Goal: Check status: Check status

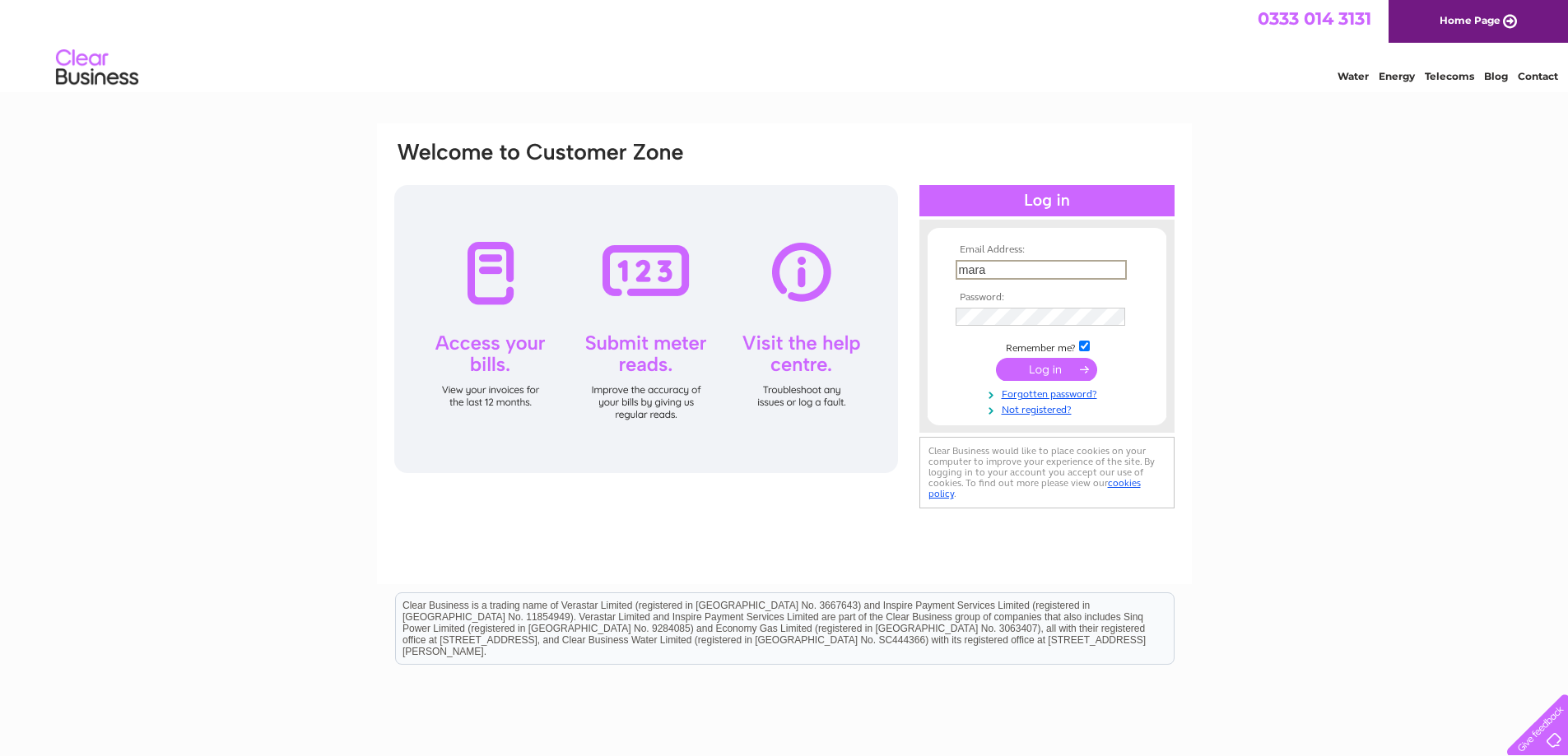
type input "[EMAIL_ADDRESS][DOMAIN_NAME]"
click at [1031, 367] on input "submit" at bounding box center [1046, 369] width 101 height 23
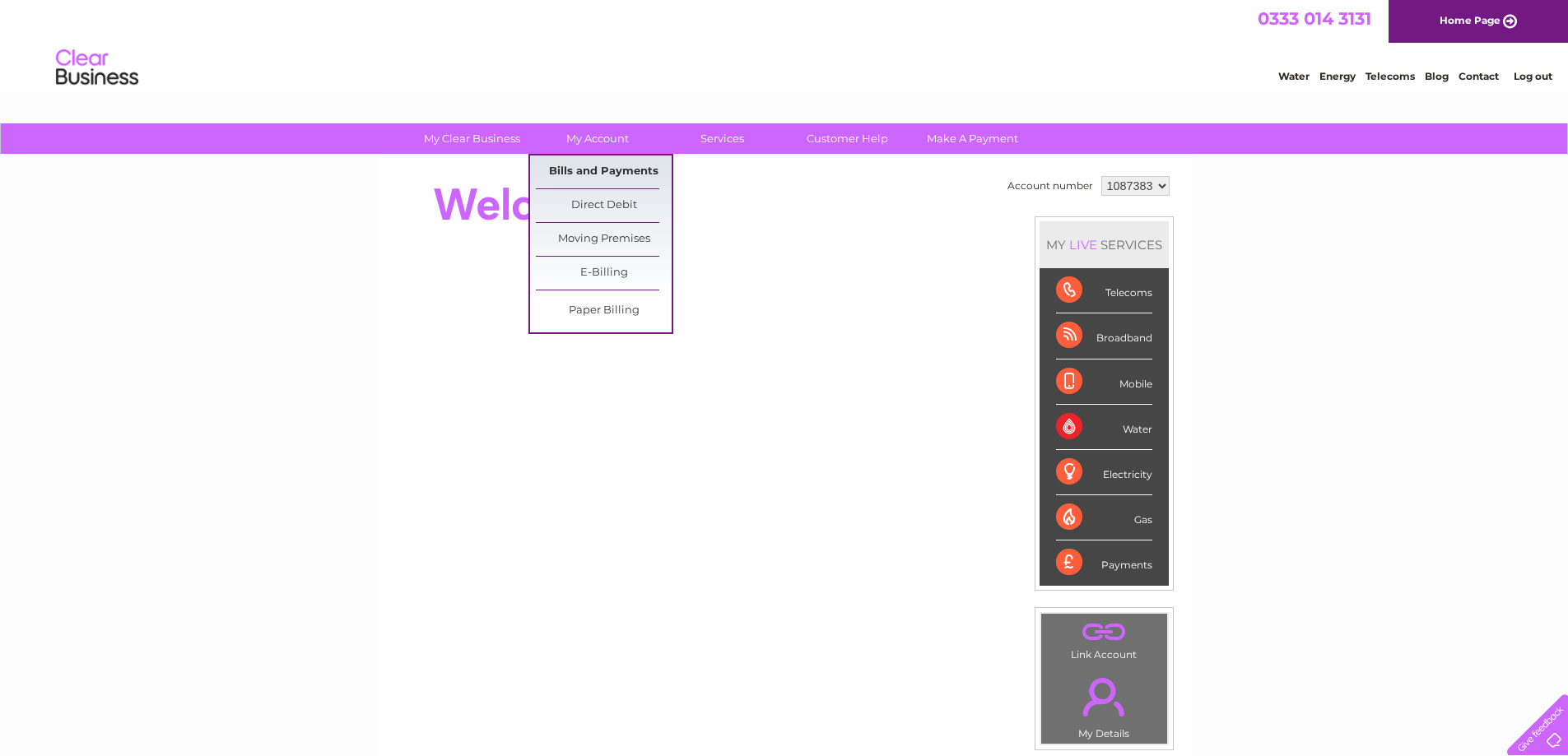
click at [595, 167] on link "Bills and Payments" at bounding box center [603, 172] width 135 height 33
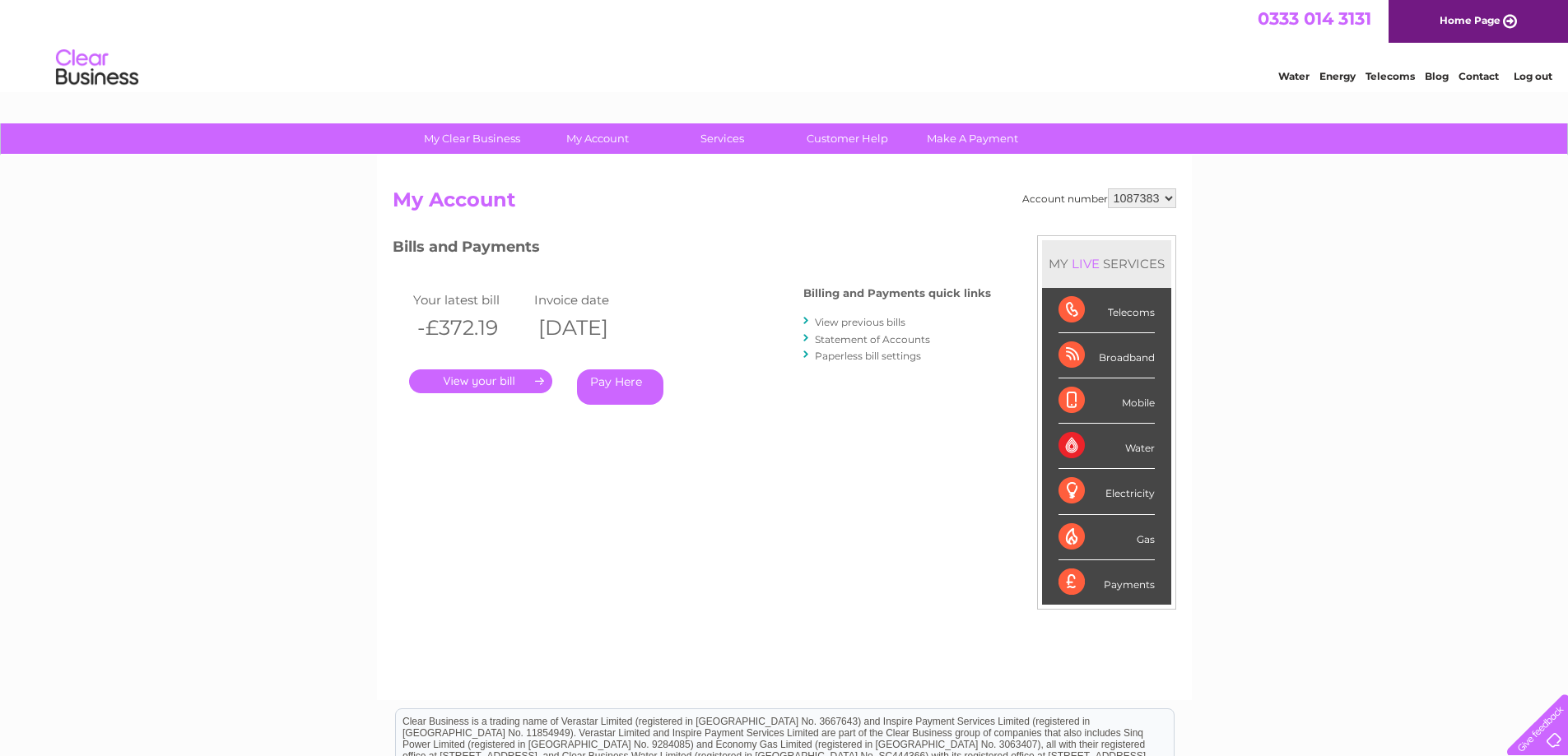
click at [847, 340] on link "Statement of Accounts" at bounding box center [872, 339] width 115 height 13
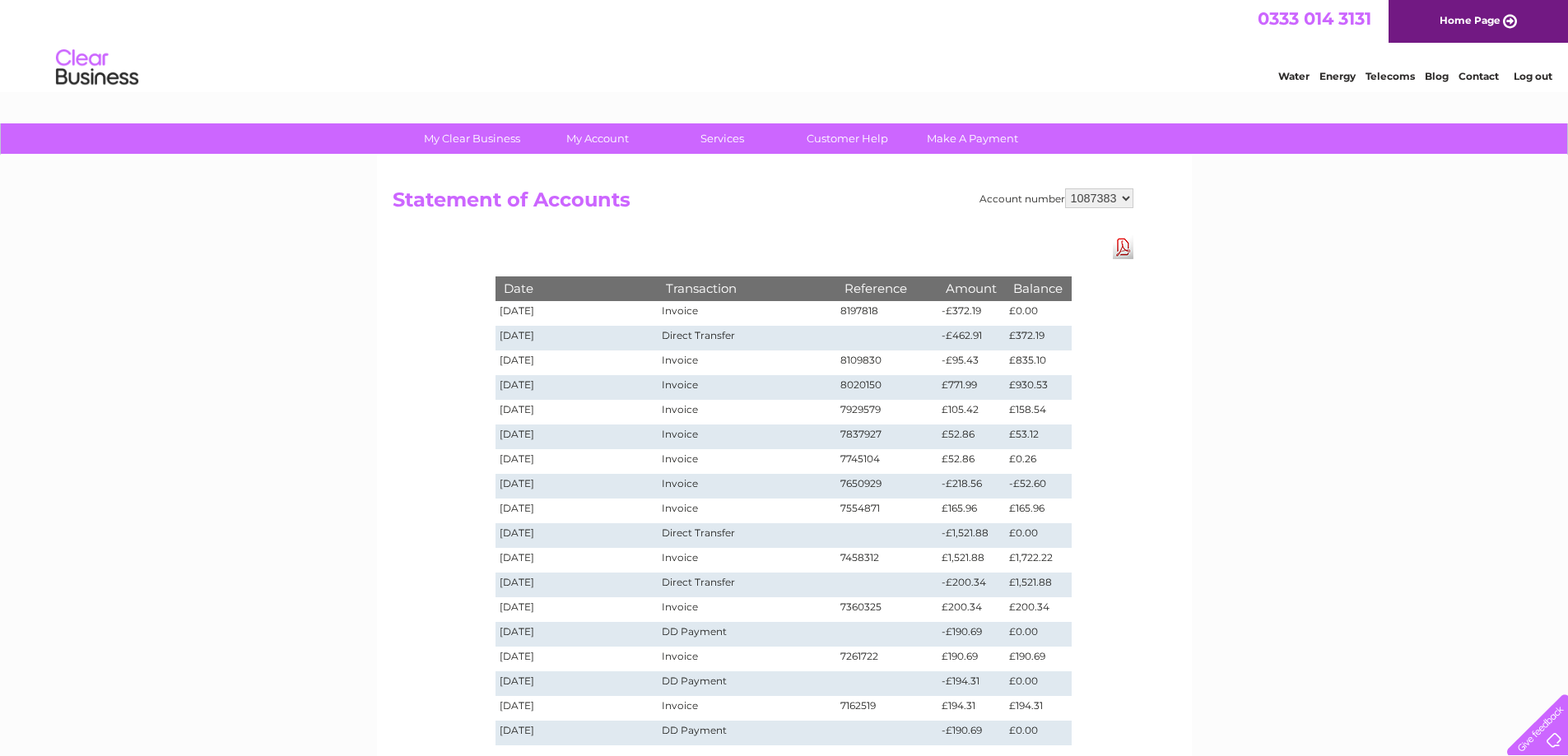
click at [1538, 80] on link "Log out" at bounding box center [1534, 76] width 39 height 13
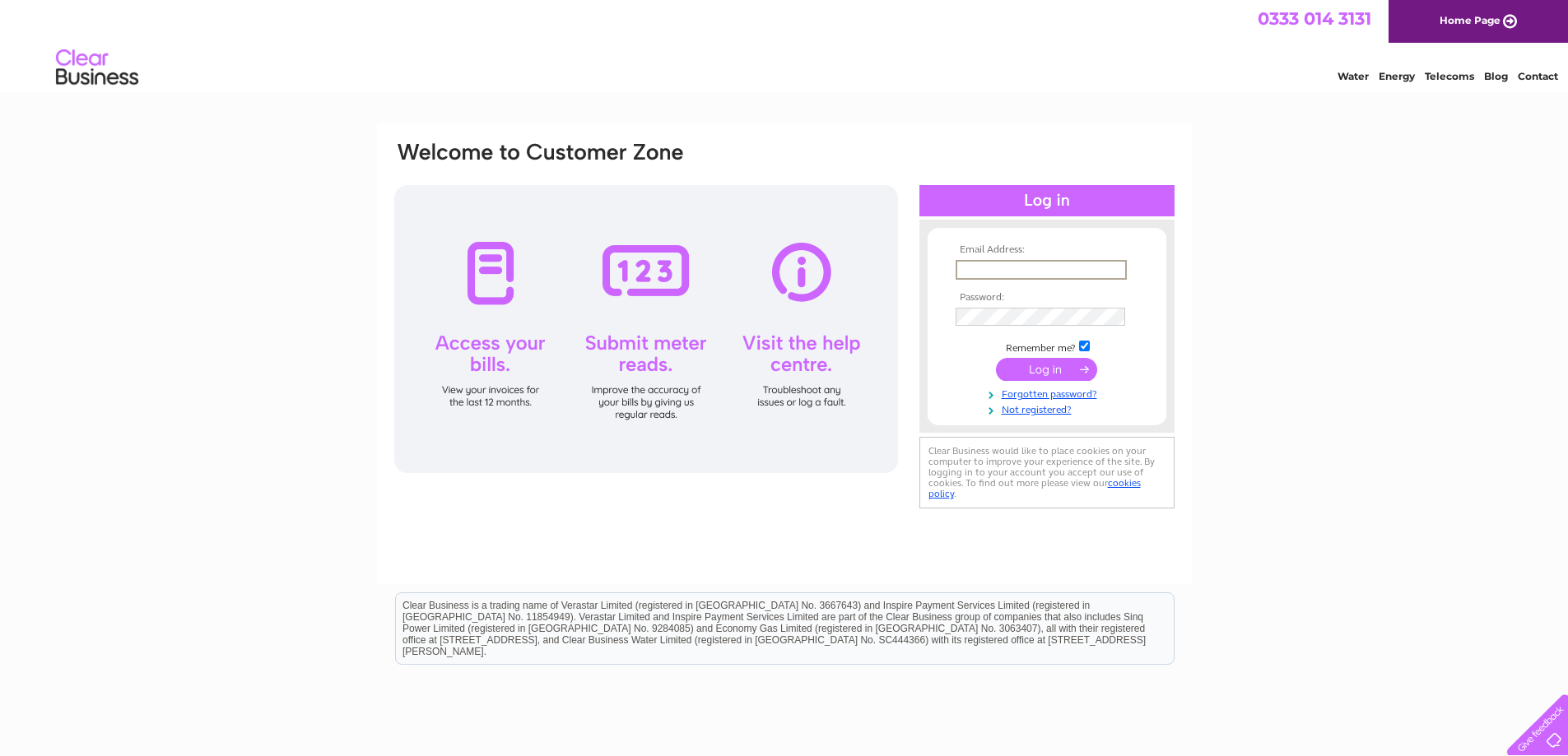
click at [1057, 275] on input "text" at bounding box center [1041, 269] width 172 height 19
type input "mara@clinetix.co.uk"
click at [1020, 364] on input "submit" at bounding box center [1046, 369] width 101 height 23
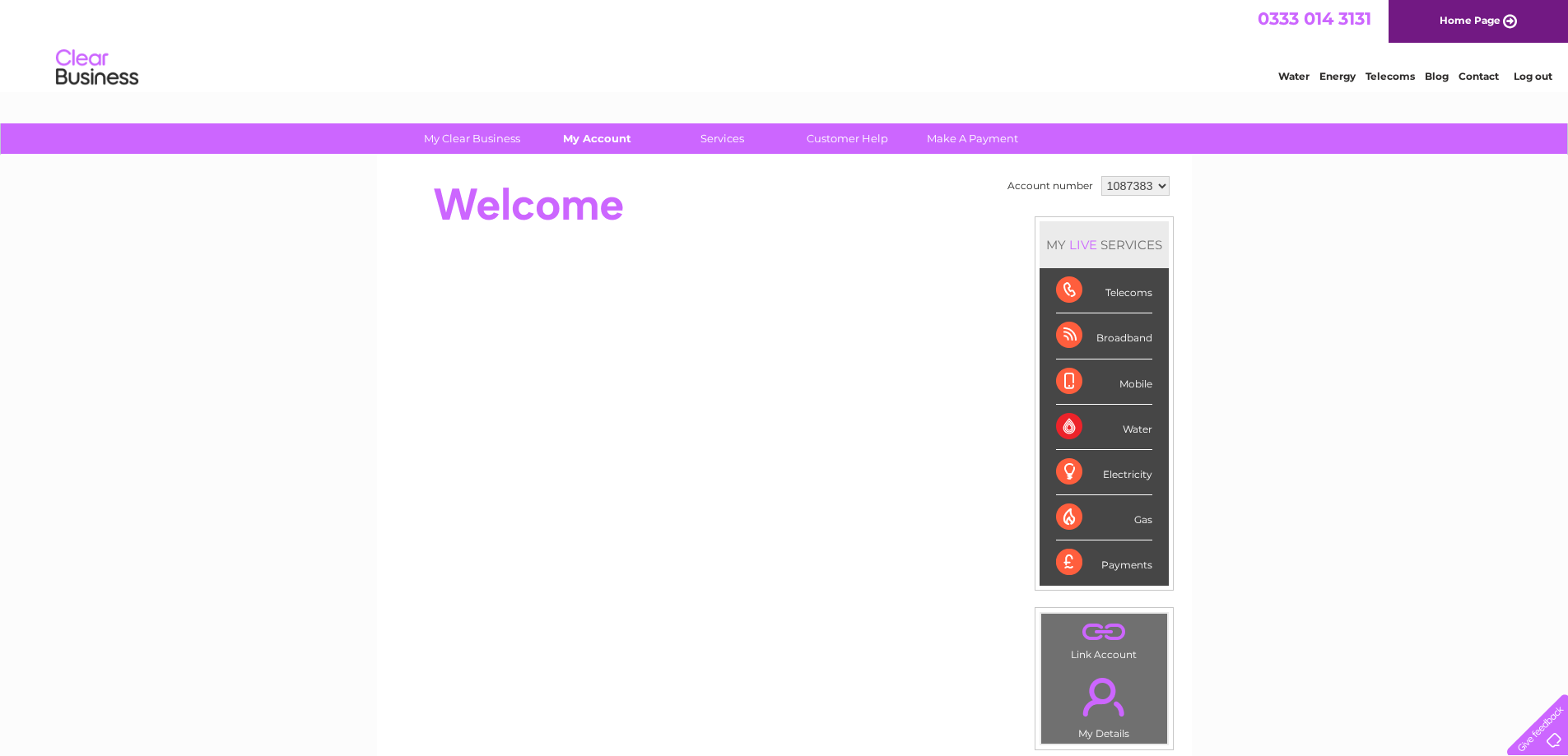
click at [596, 131] on link "My Account" at bounding box center [596, 139] width 135 height 30
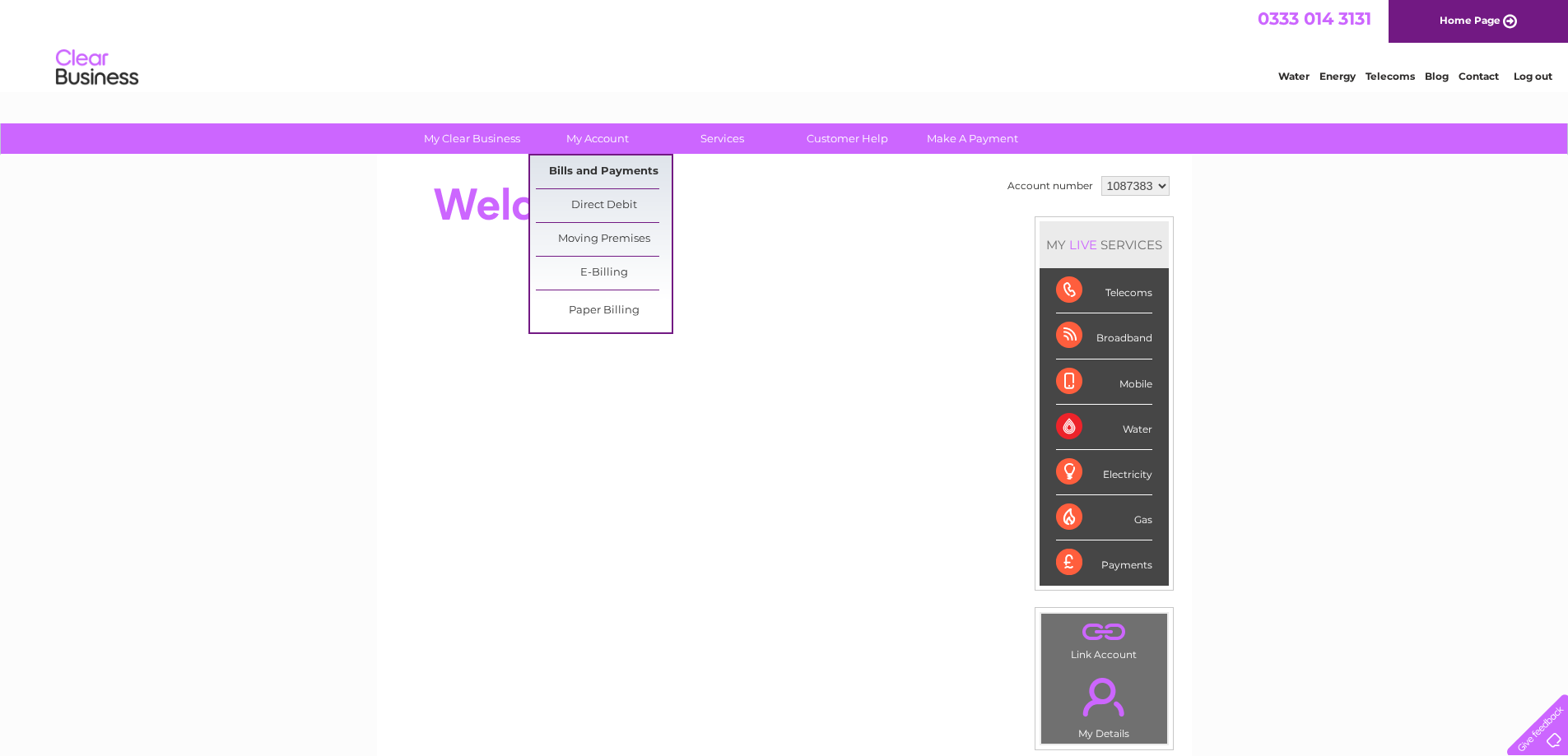
click at [601, 167] on link "Bills and Payments" at bounding box center [603, 172] width 135 height 33
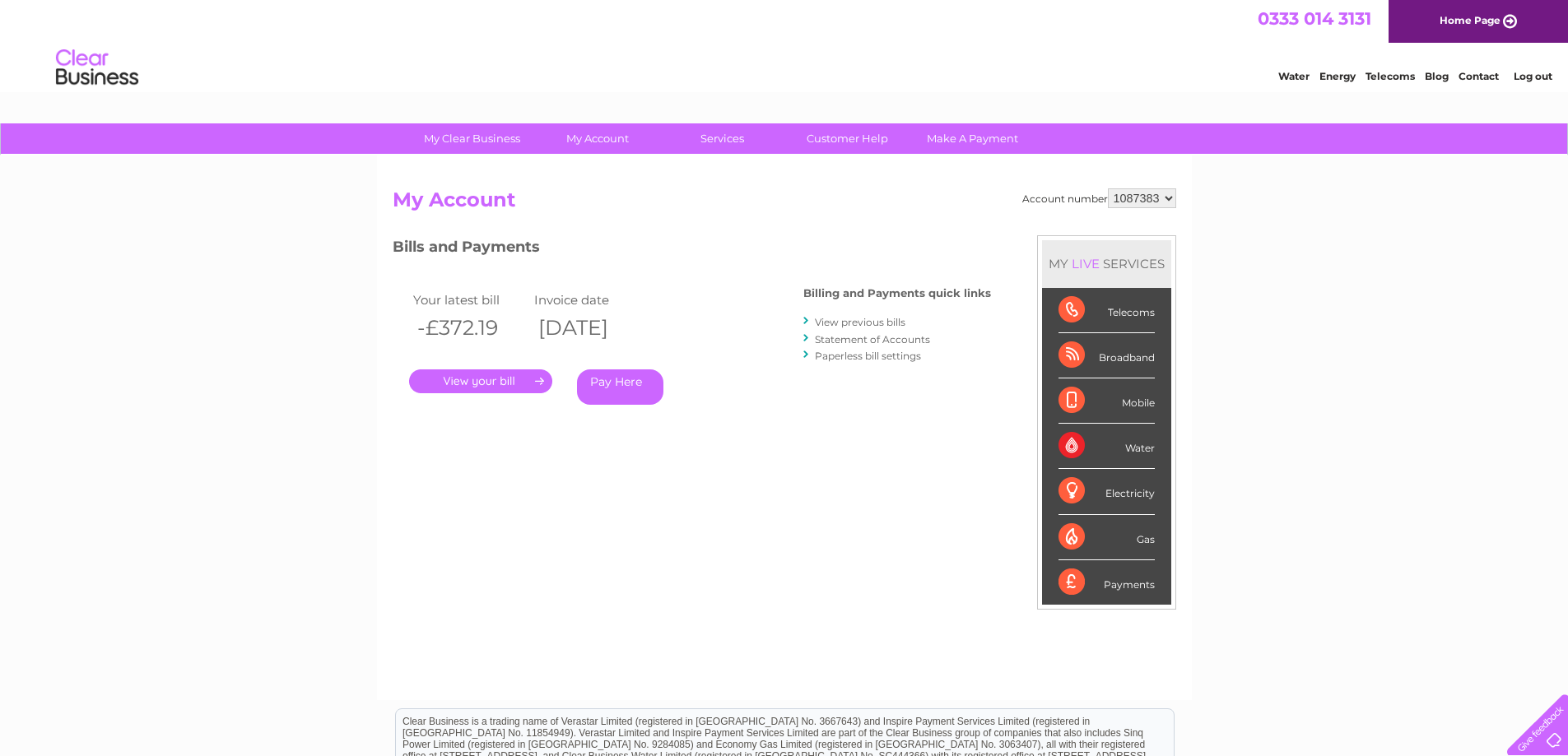
click at [877, 338] on link "Statement of Accounts" at bounding box center [872, 339] width 115 height 13
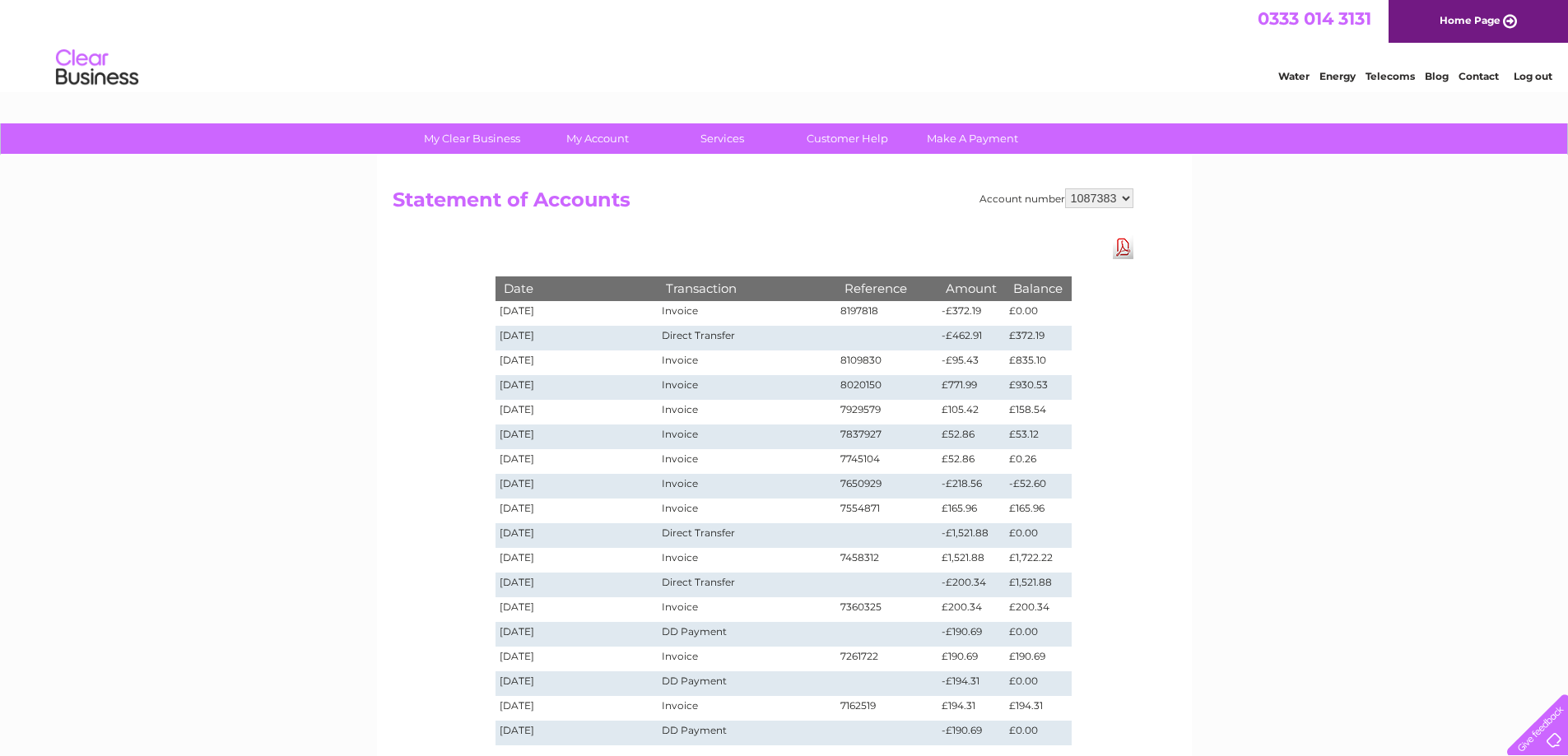
click at [1545, 78] on link "Log out" at bounding box center [1534, 76] width 39 height 13
